Goal: Task Accomplishment & Management: Use online tool/utility

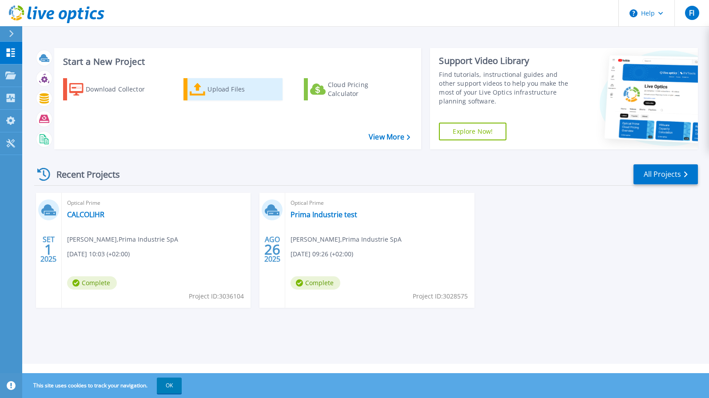
click at [207, 92] on link "Upload Files" at bounding box center [233, 89] width 99 height 22
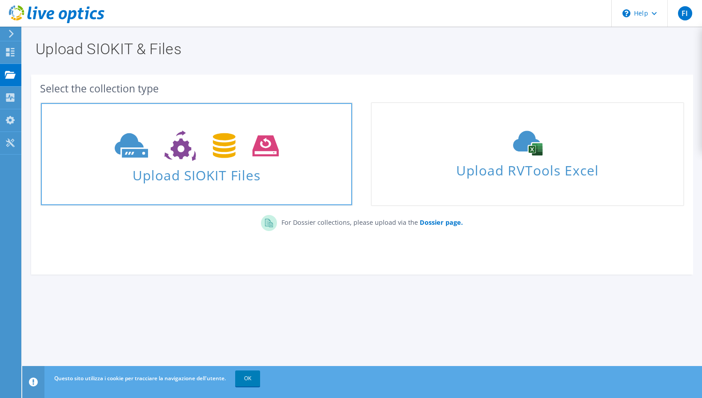
click at [247, 170] on span "Upload SIOKIT Files" at bounding box center [196, 172] width 311 height 19
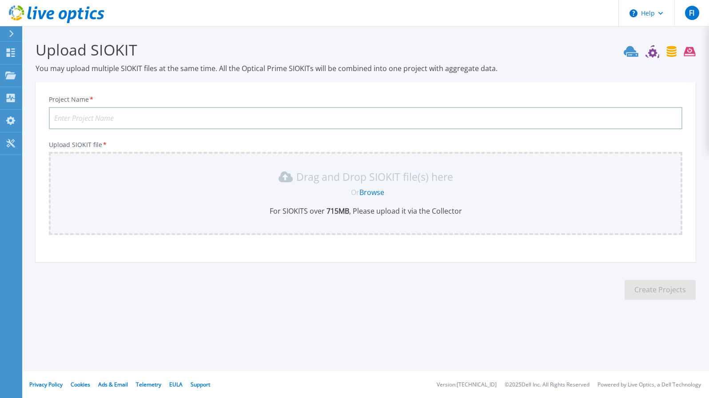
click at [135, 115] on input "Project Name *" at bounding box center [366, 118] width 634 height 22
type input "LiveOptics - VCenter Prima Industrie"
click at [376, 195] on link "Browse" at bounding box center [372, 193] width 25 height 10
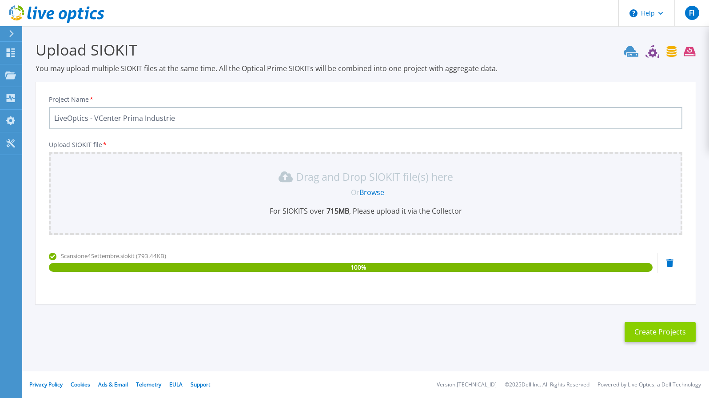
click at [656, 330] on button "Create Projects" at bounding box center [660, 332] width 71 height 20
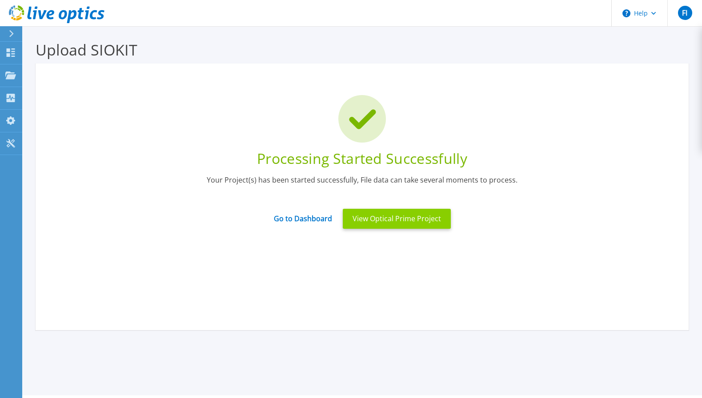
click at [364, 228] on button "View Optical Prime Project" at bounding box center [397, 219] width 108 height 20
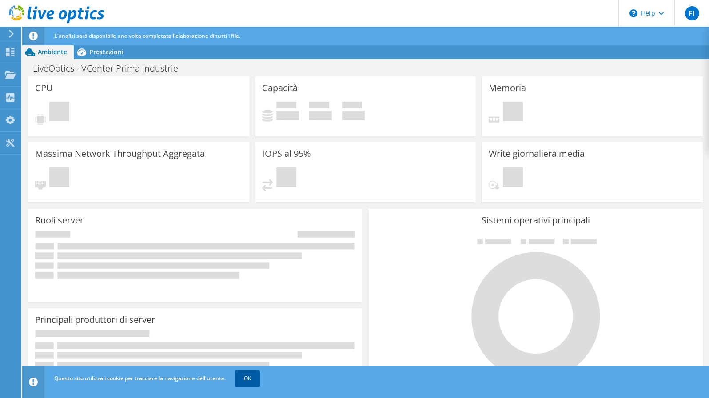
click at [251, 376] on link "OK" at bounding box center [247, 379] width 25 height 16
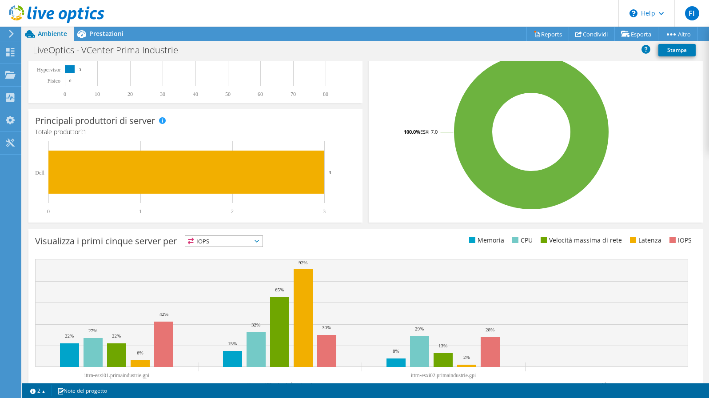
scroll to position [195, 0]
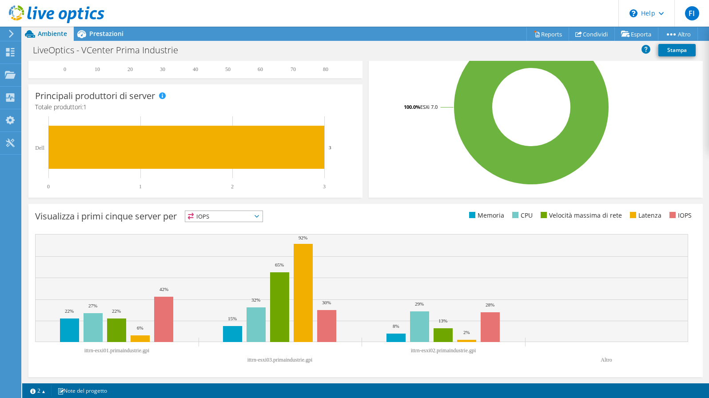
click at [249, 219] on span "IOPS" at bounding box center [223, 216] width 77 height 11
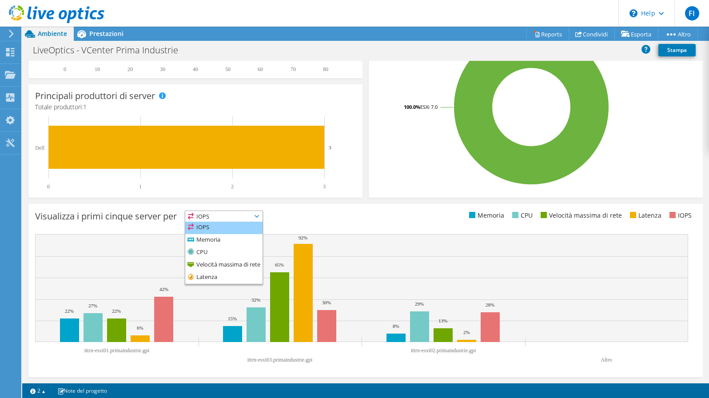
click at [192, 229] on icon at bounding box center [191, 227] width 7 height 7
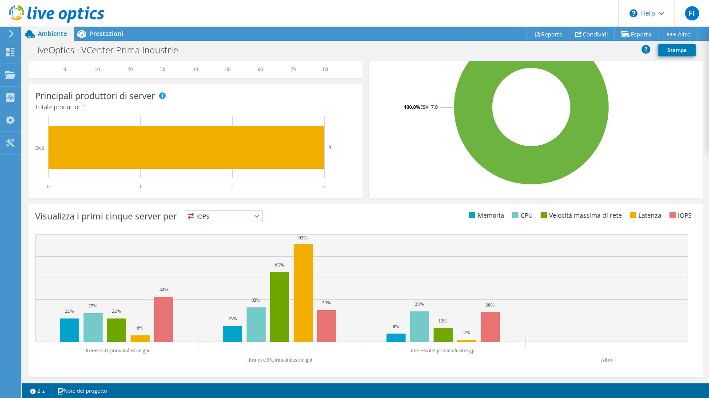
click at [252, 216] on span "IOPS" at bounding box center [223, 216] width 77 height 11
click at [218, 253] on li "CPU" at bounding box center [223, 253] width 77 height 12
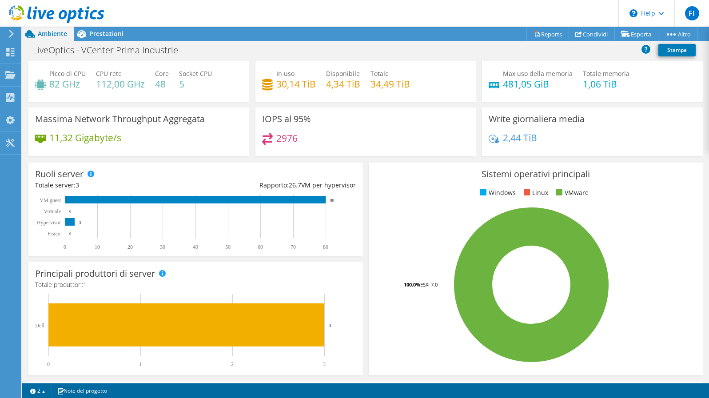
scroll to position [0, 0]
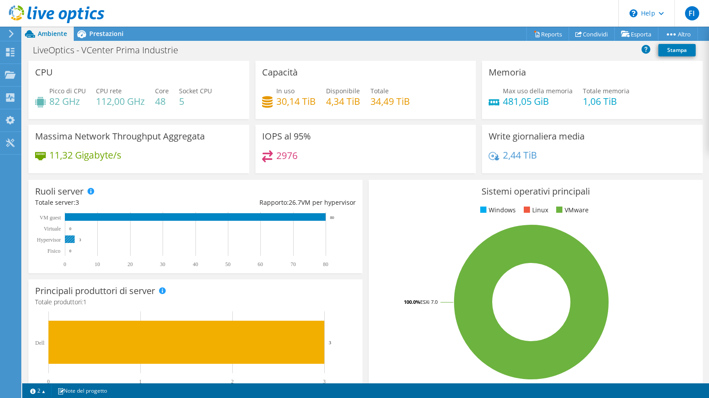
click at [70, 239] on rect at bounding box center [70, 240] width 10 height 8
click at [286, 158] on h4 "2976" at bounding box center [286, 156] width 21 height 10
click at [11, 76] on use at bounding box center [10, 75] width 11 height 8
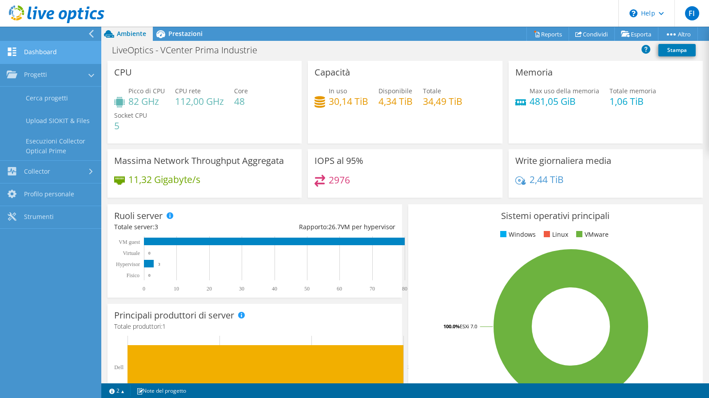
click at [40, 56] on link "Dashboard" at bounding box center [50, 52] width 101 height 23
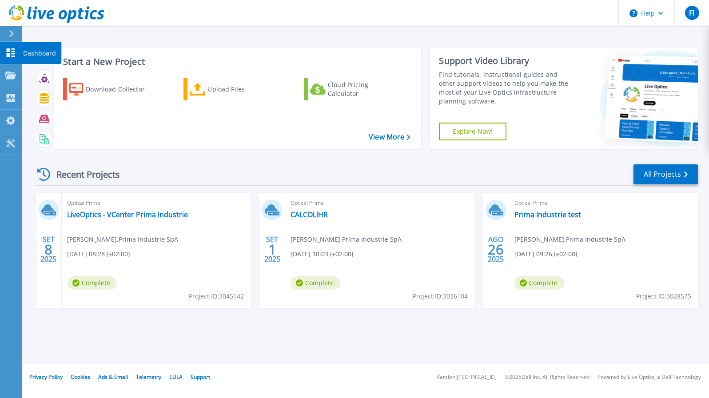
click at [9, 52] on icon at bounding box center [11, 52] width 8 height 8
click at [120, 267] on div "Optical Prime LiveOptics - VCenter Prima Industrie [PERSON_NAME] , Prima Indust…" at bounding box center [156, 250] width 189 height 115
click at [130, 208] on div "Optical Prime LiveOptics - VCenter Prima Industrie [PERSON_NAME] , Prima Indust…" at bounding box center [156, 250] width 189 height 115
click at [324, 216] on link "CALCOLIHR" at bounding box center [309, 214] width 37 height 9
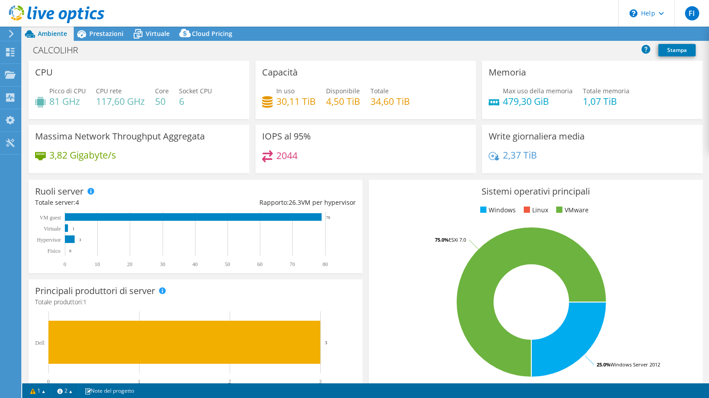
select select "USD"
click at [12, 142] on icon at bounding box center [10, 143] width 11 height 8
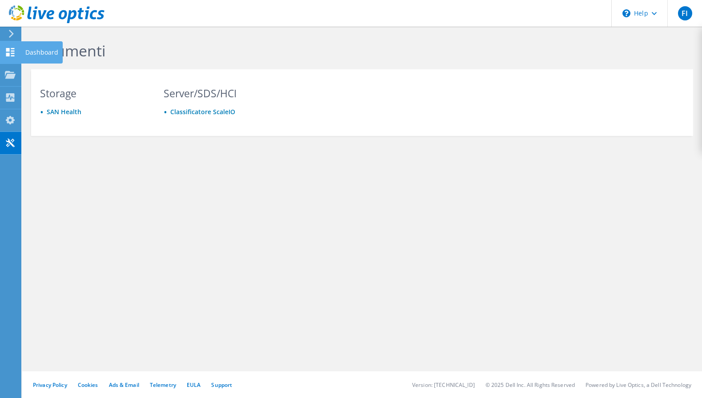
click at [11, 53] on use at bounding box center [10, 52] width 8 height 8
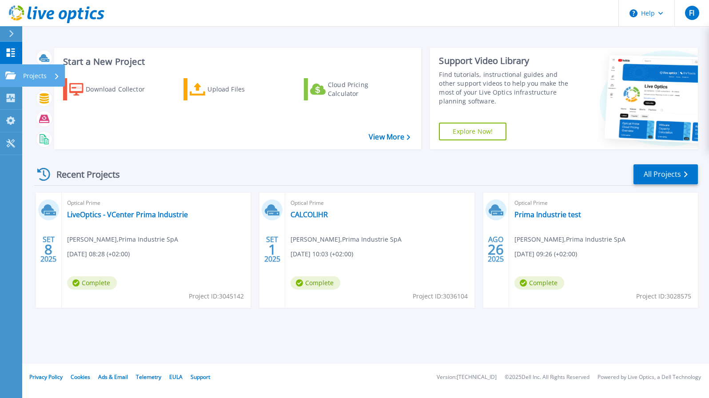
drag, startPoint x: 425, startPoint y: 259, endPoint x: 8, endPoint y: 73, distance: 457.1
click at [8, 73] on icon at bounding box center [10, 76] width 11 height 8
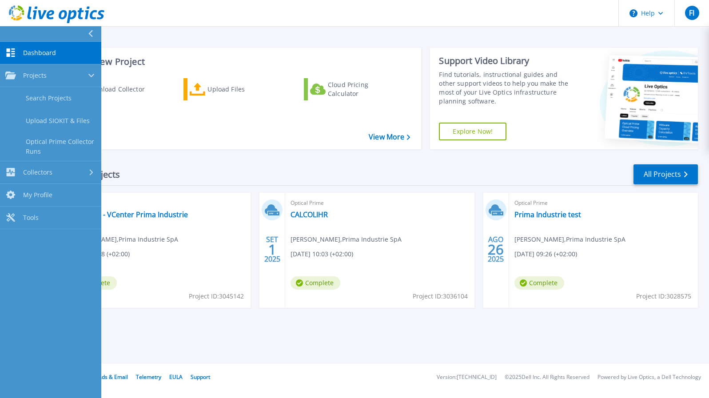
click at [57, 52] on link "Dashboard Dashboard" at bounding box center [50, 53] width 101 height 23
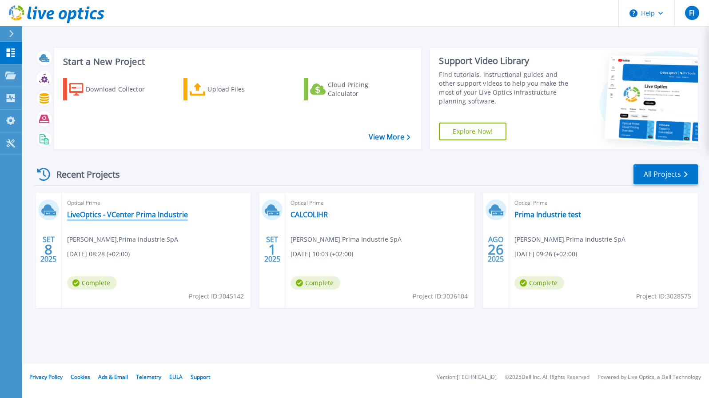
click at [152, 216] on link "LiveOptics - VCenter Prima Industrie" at bounding box center [127, 214] width 121 height 9
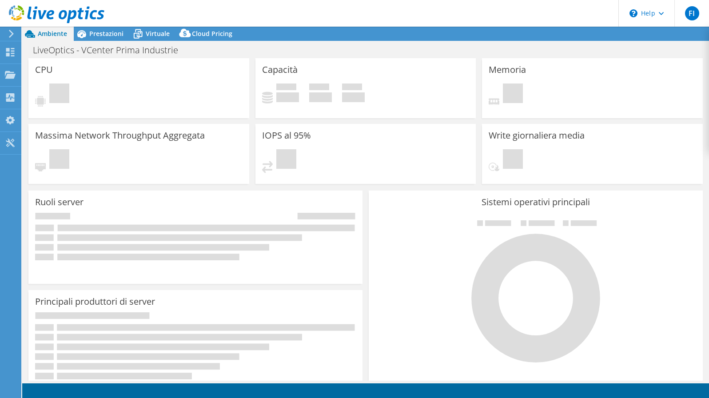
select select "USD"
